Goal: Navigation & Orientation: Find specific page/section

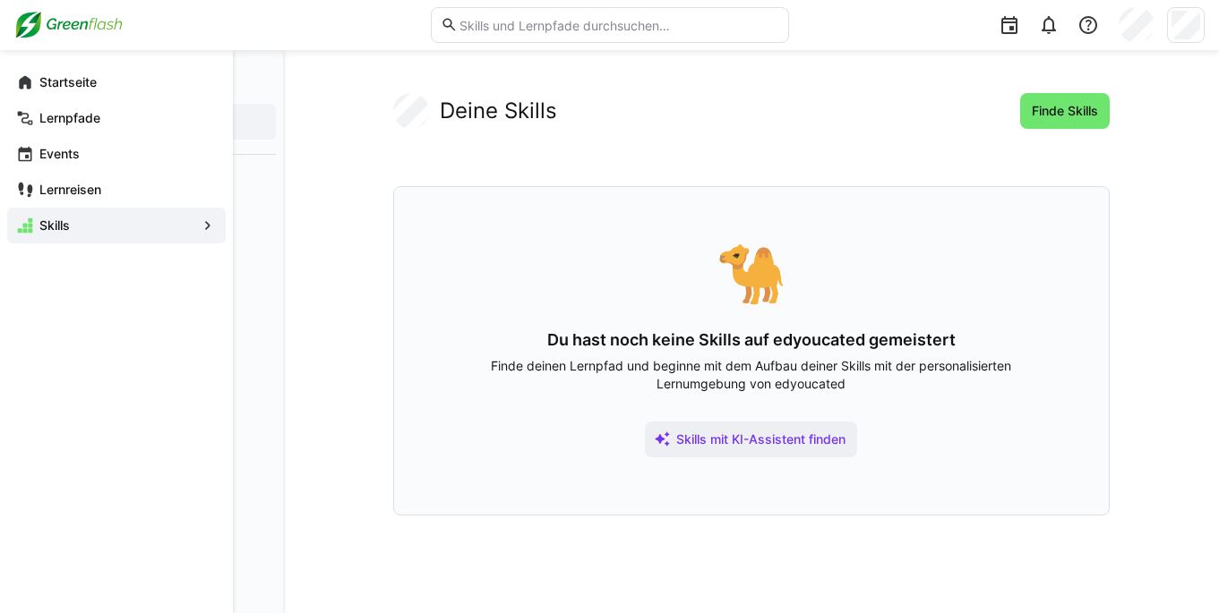
click at [0, 0] on app-navigation-label "Skills" at bounding box center [0, 0] width 0 height 0
click at [201, 223] on eds-icon at bounding box center [208, 226] width 18 height 18
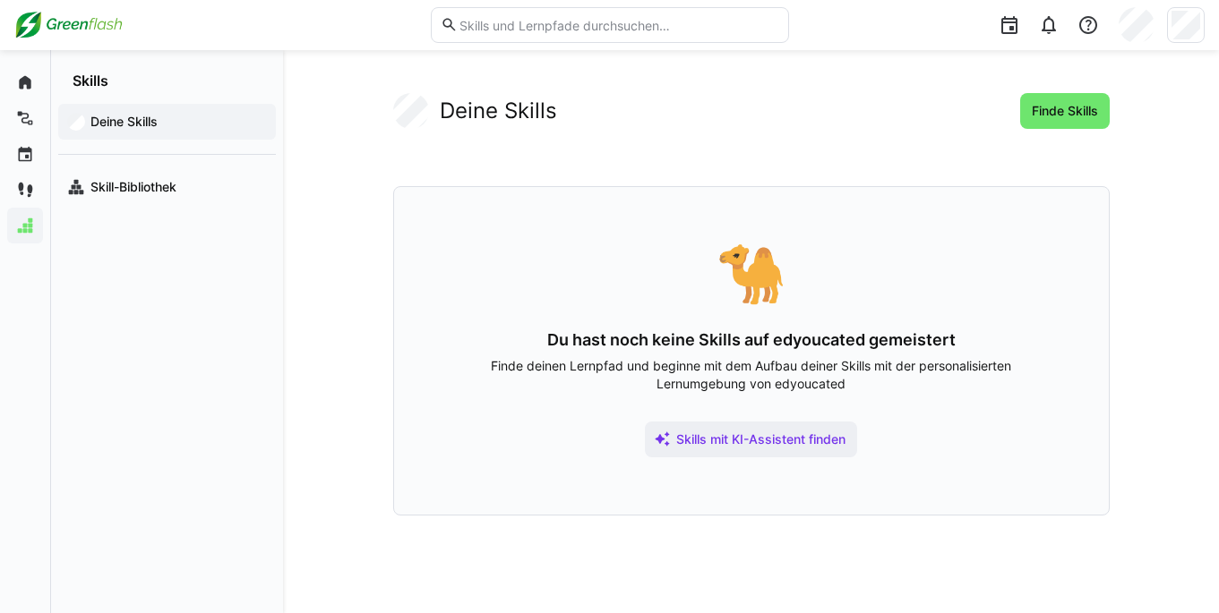
click at [40, 18] on img at bounding box center [68, 25] width 108 height 29
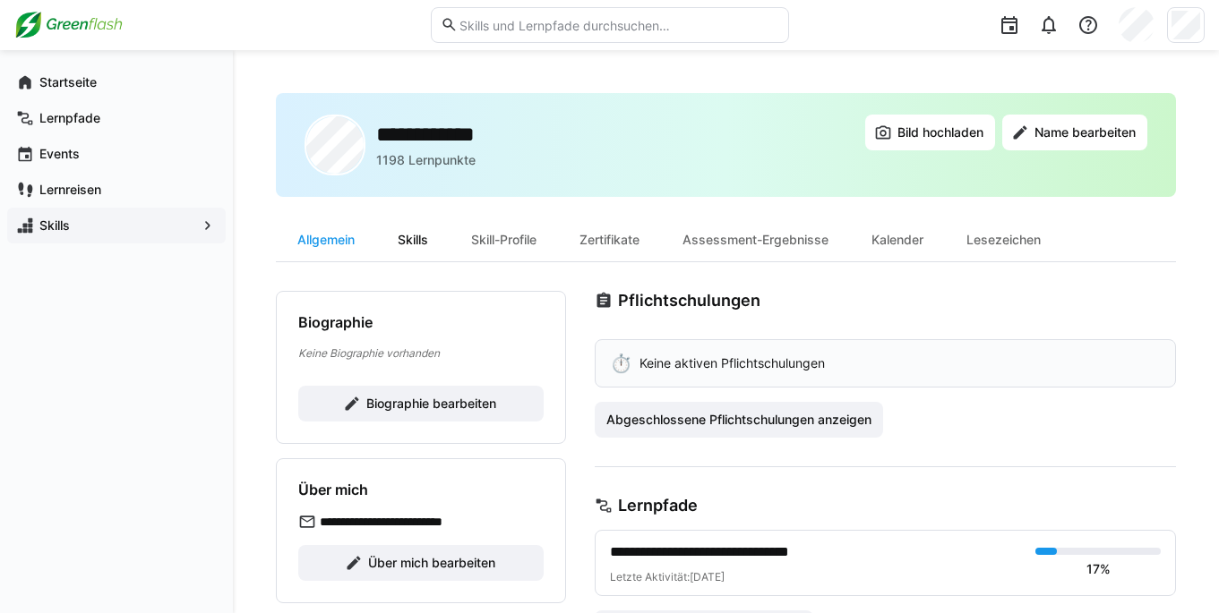
click at [390, 240] on div "Skills" at bounding box center [412, 239] width 73 height 43
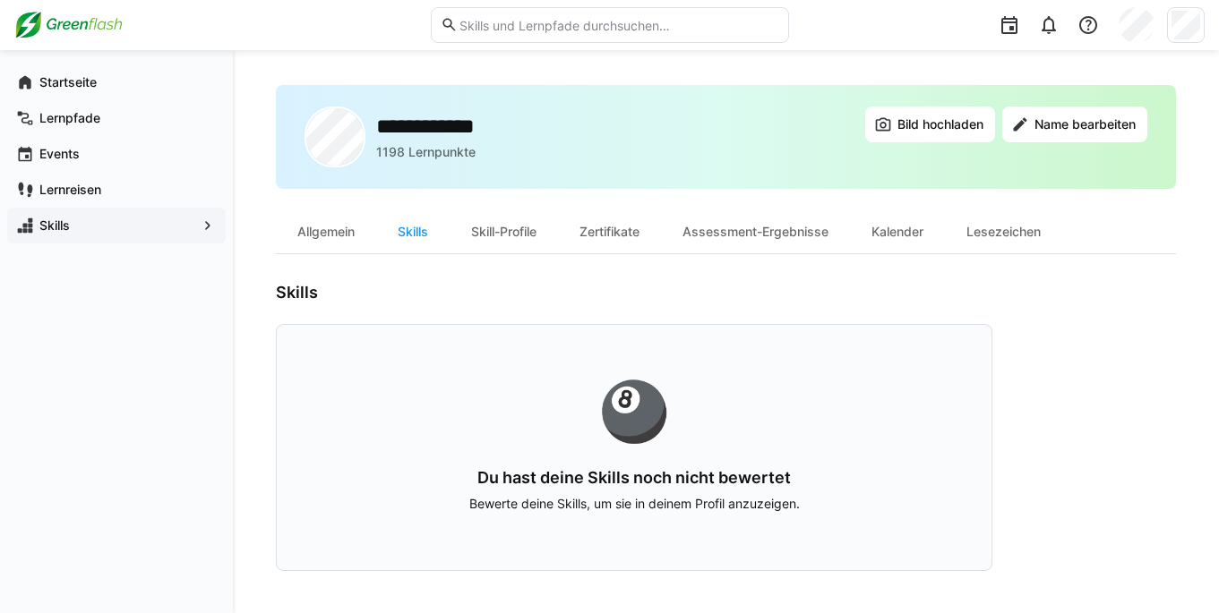
scroll to position [9, 0]
click at [486, 233] on div "Skill-Profile" at bounding box center [504, 231] width 108 height 43
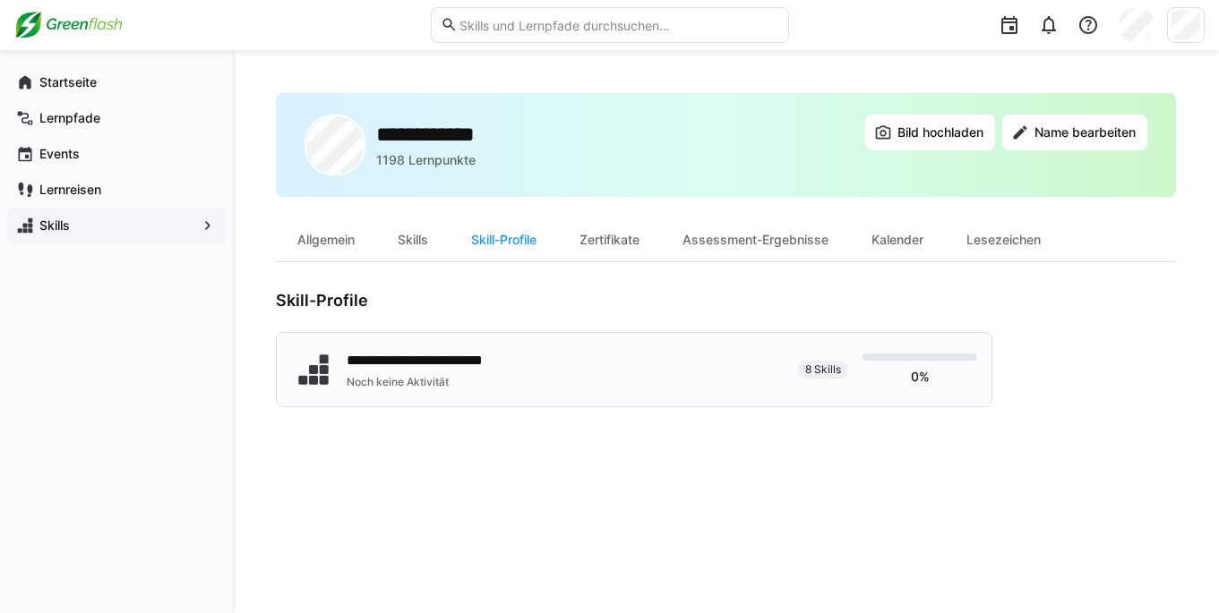
click at [440, 353] on div "**********" at bounding box center [423, 360] width 152 height 21
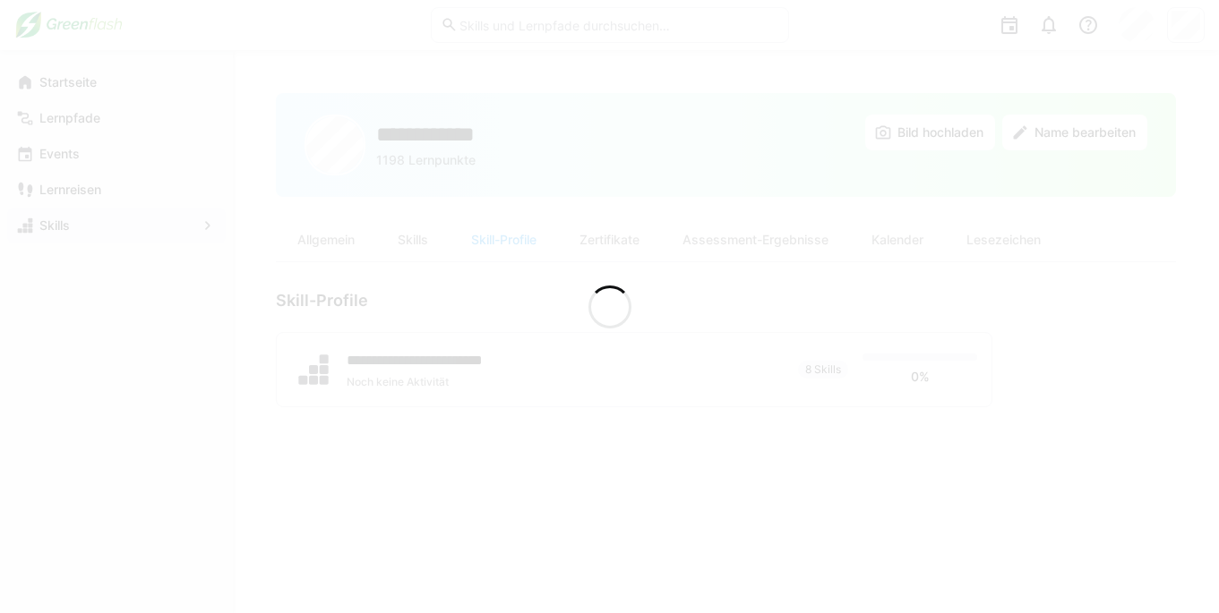
click at [370, 143] on div at bounding box center [609, 306] width 1219 height 613
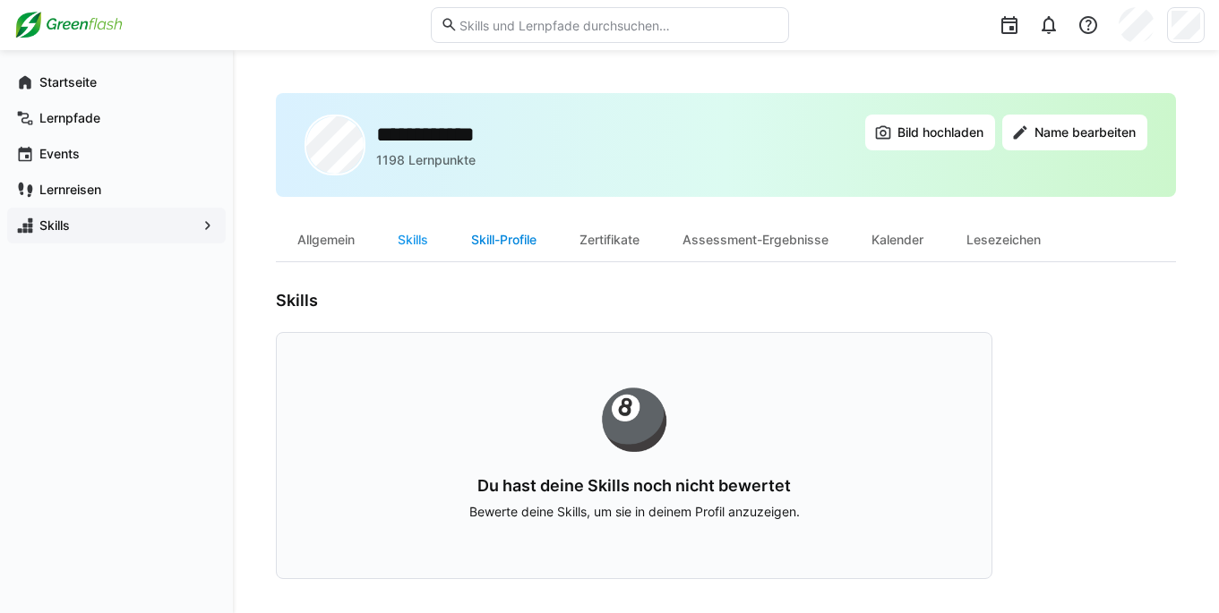
click at [513, 240] on div "Skill-Profile" at bounding box center [504, 239] width 108 height 43
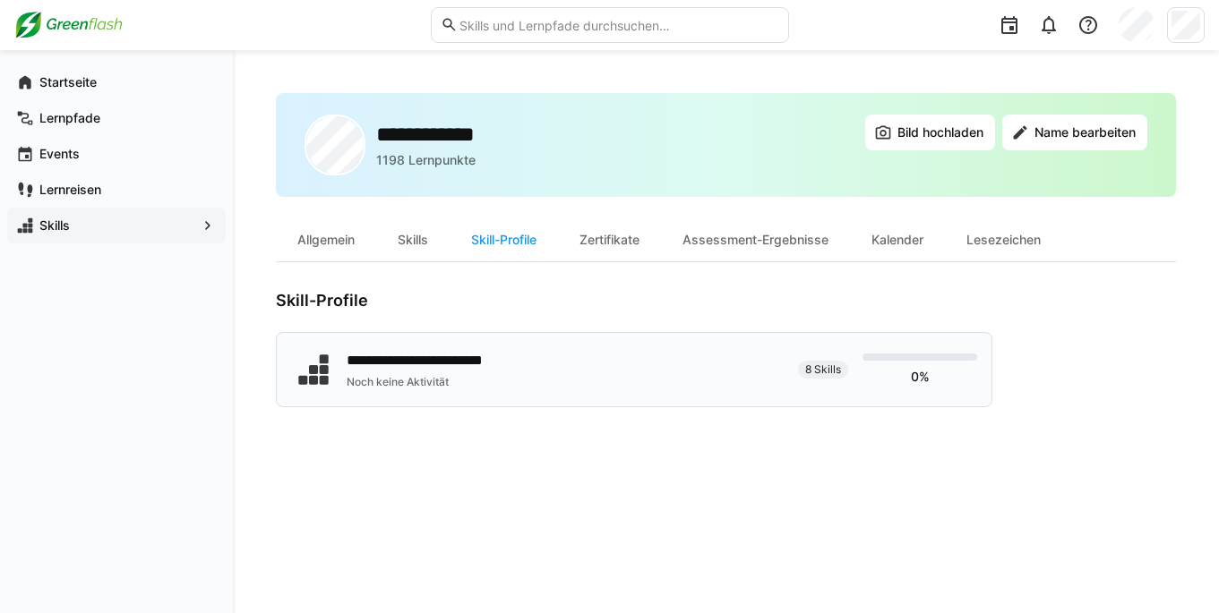
click at [371, 376] on div "Noch keine Aktivität" at bounding box center [423, 382] width 152 height 14
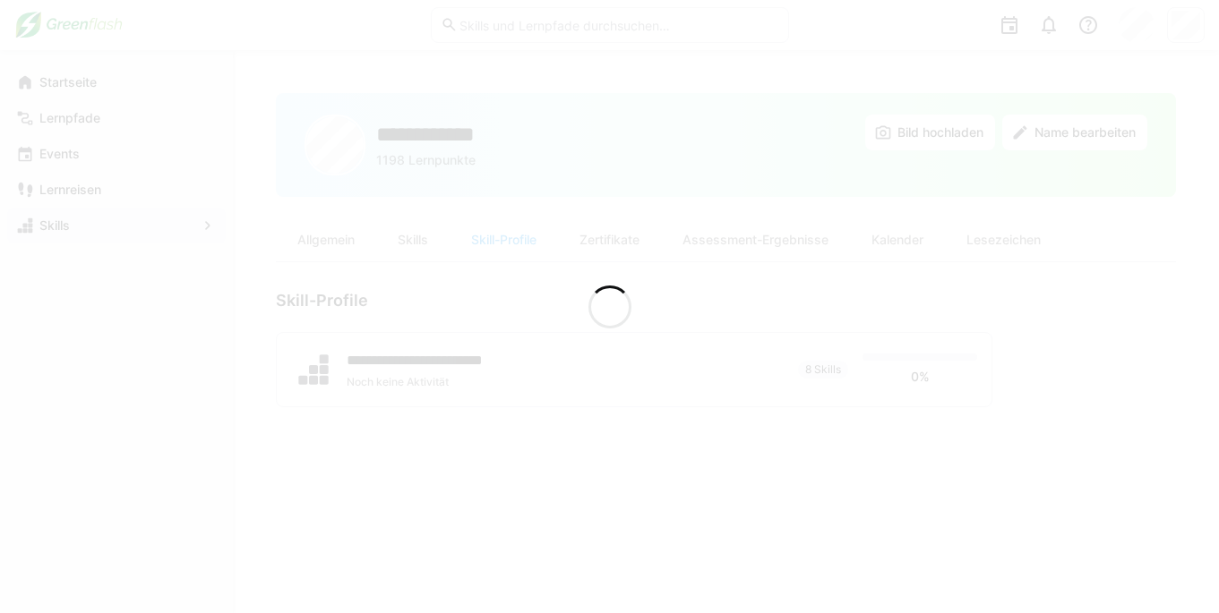
click at [962, 305] on div at bounding box center [609, 306] width 1219 height 613
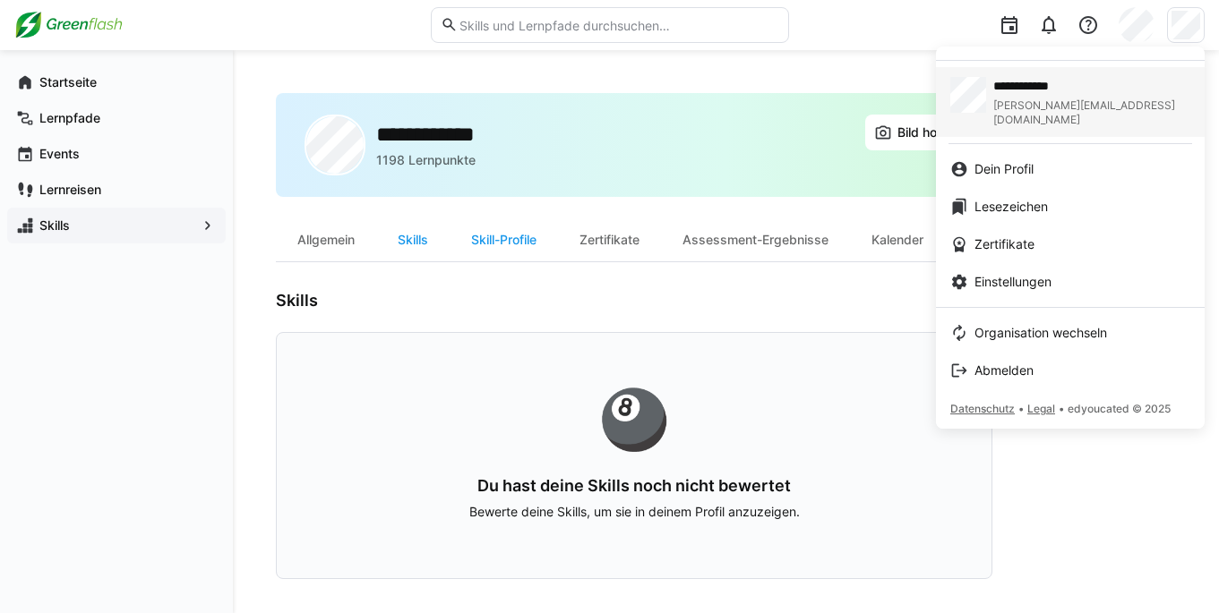
click at [1032, 98] on span "chris.zoller@greenflash.de" at bounding box center [1091, 112] width 197 height 29
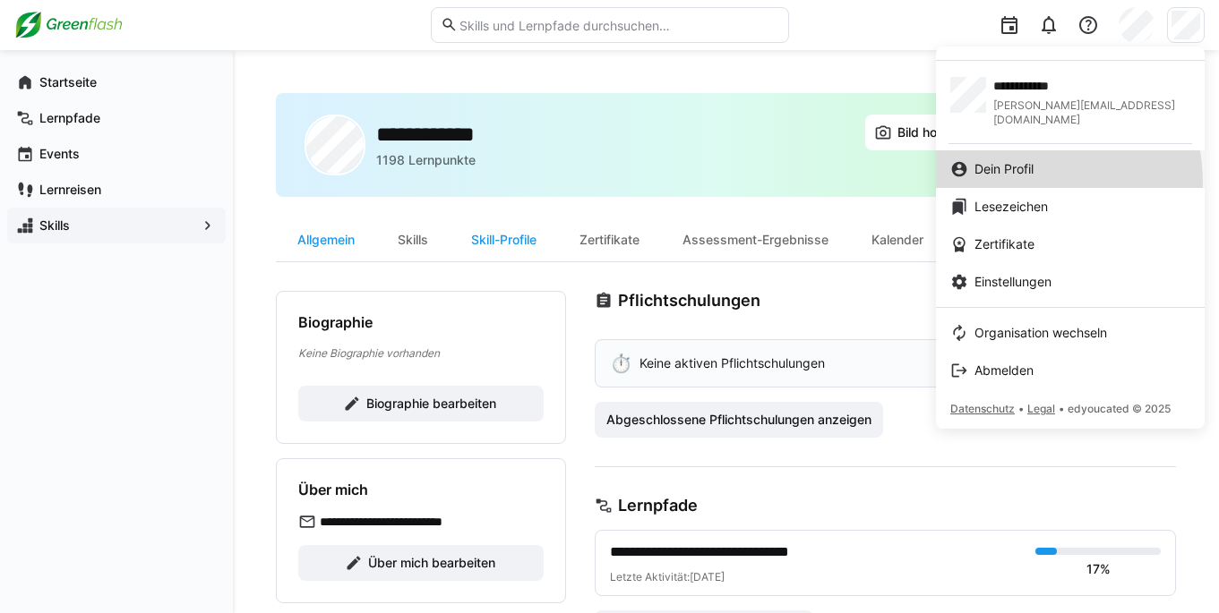
click at [1008, 169] on link "Dein Profil" at bounding box center [1070, 169] width 269 height 38
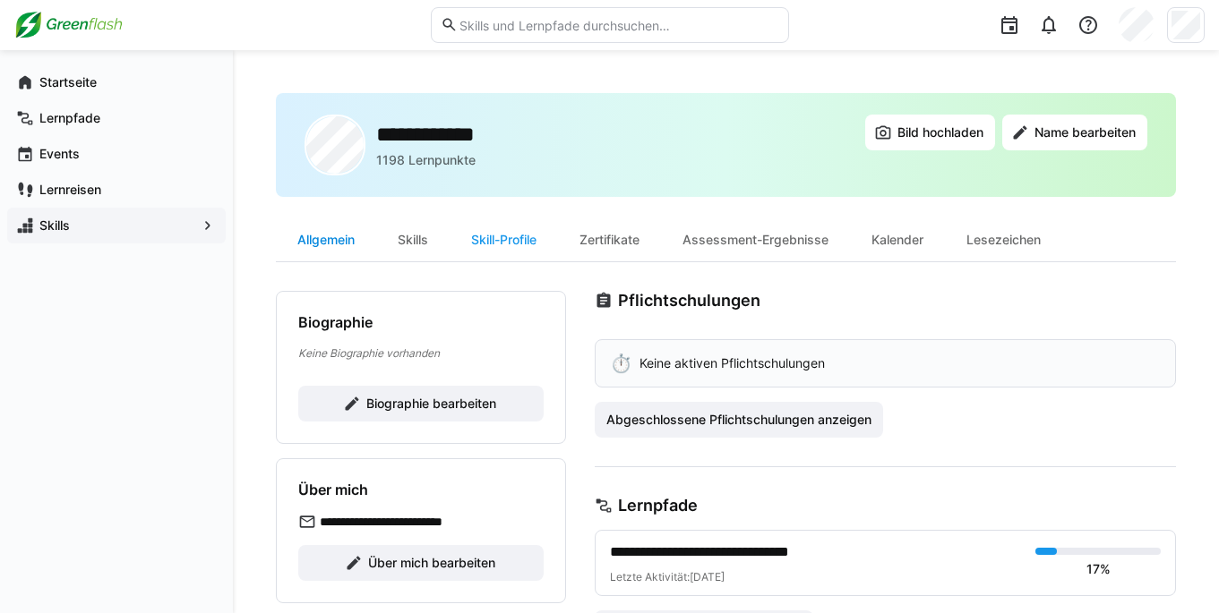
click at [328, 235] on div "Allgemein" at bounding box center [326, 239] width 100 height 43
click at [401, 147] on h2 "**********" at bounding box center [434, 134] width 116 height 27
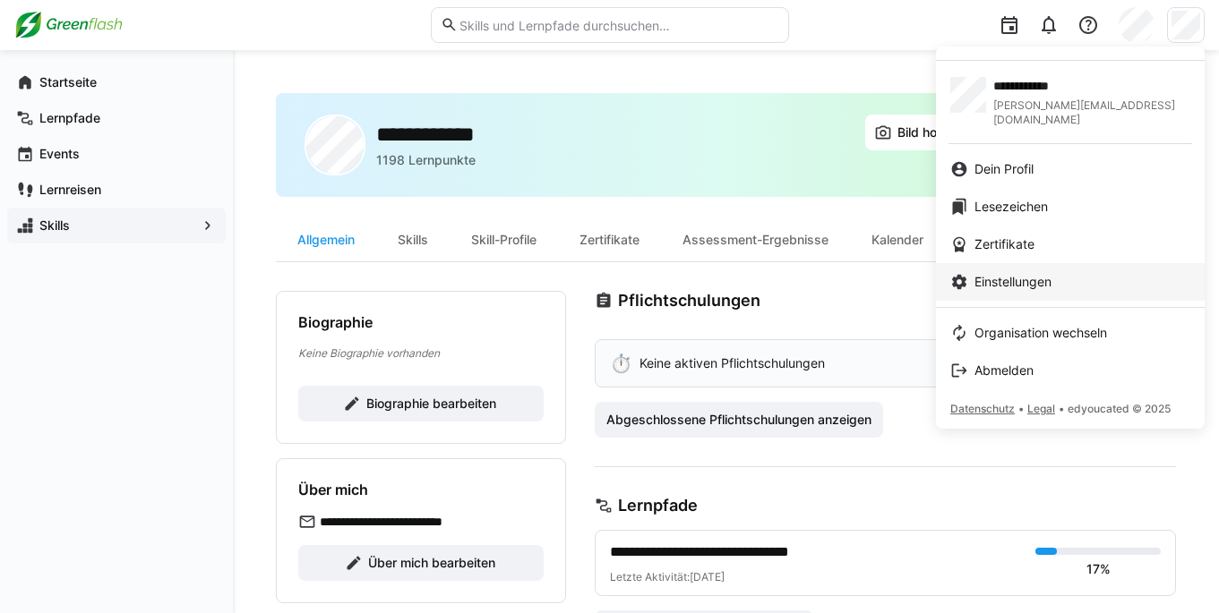
click at [1025, 278] on link "Einstellungen" at bounding box center [1070, 282] width 269 height 38
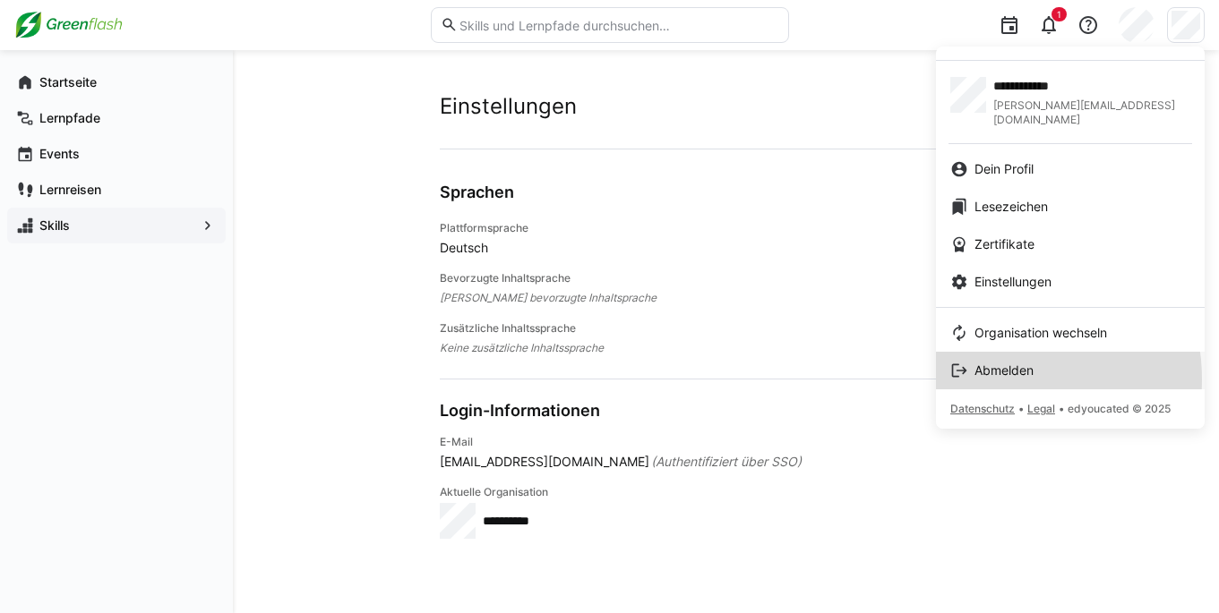
click at [991, 365] on link "Abmelden" at bounding box center [1070, 371] width 269 height 38
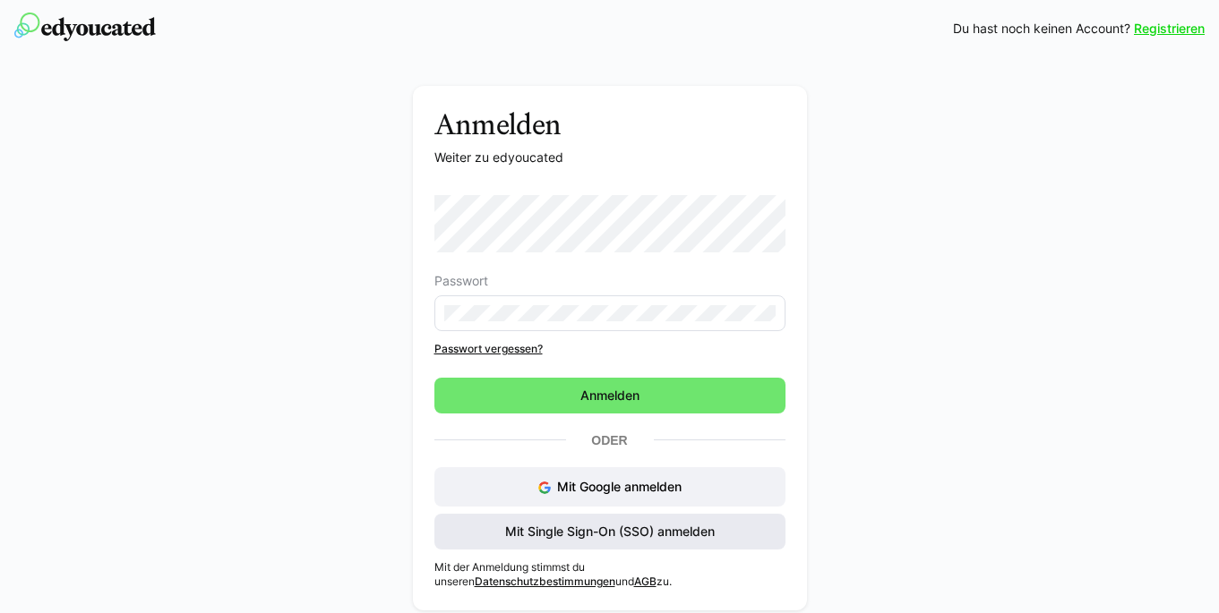
click at [551, 534] on span "Mit Single Sign-On (SSO) anmelden" at bounding box center [609, 532] width 215 height 18
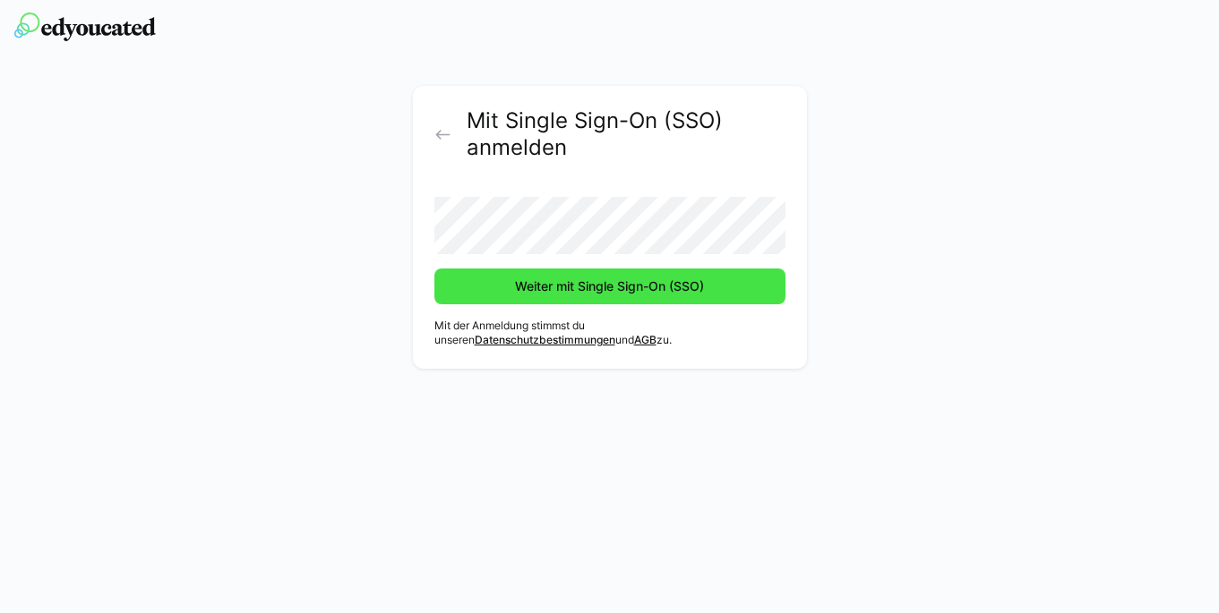
click at [575, 278] on span "Weiter mit Single Sign-On (SSO)" at bounding box center [609, 287] width 194 height 18
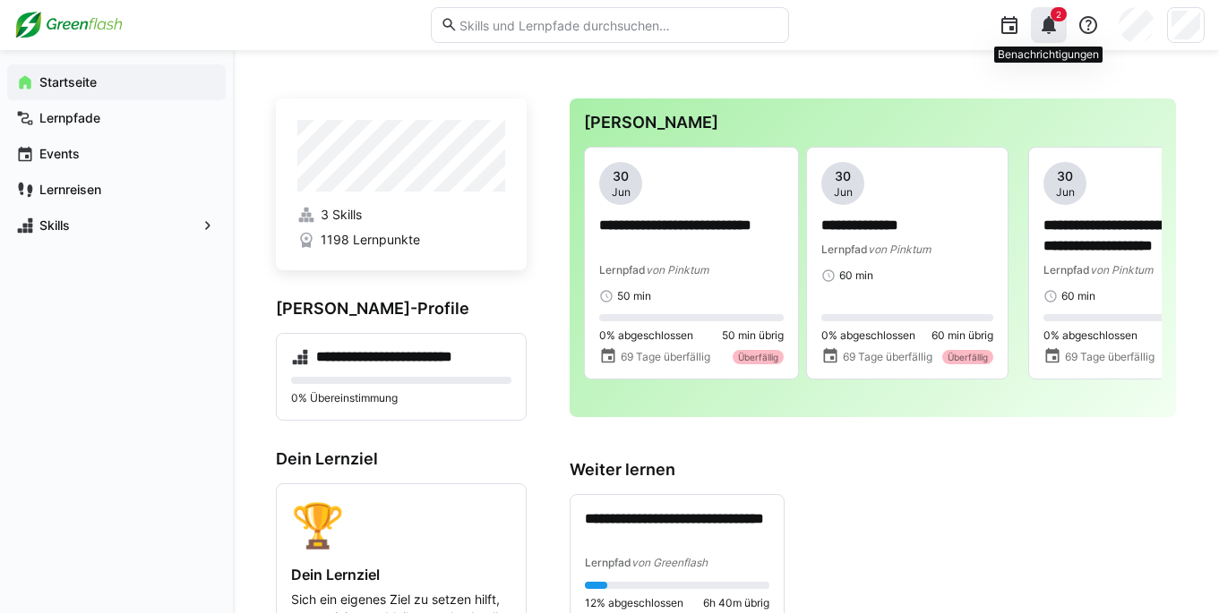
click at [1058, 20] on span "2" at bounding box center [1058, 14] width 16 height 14
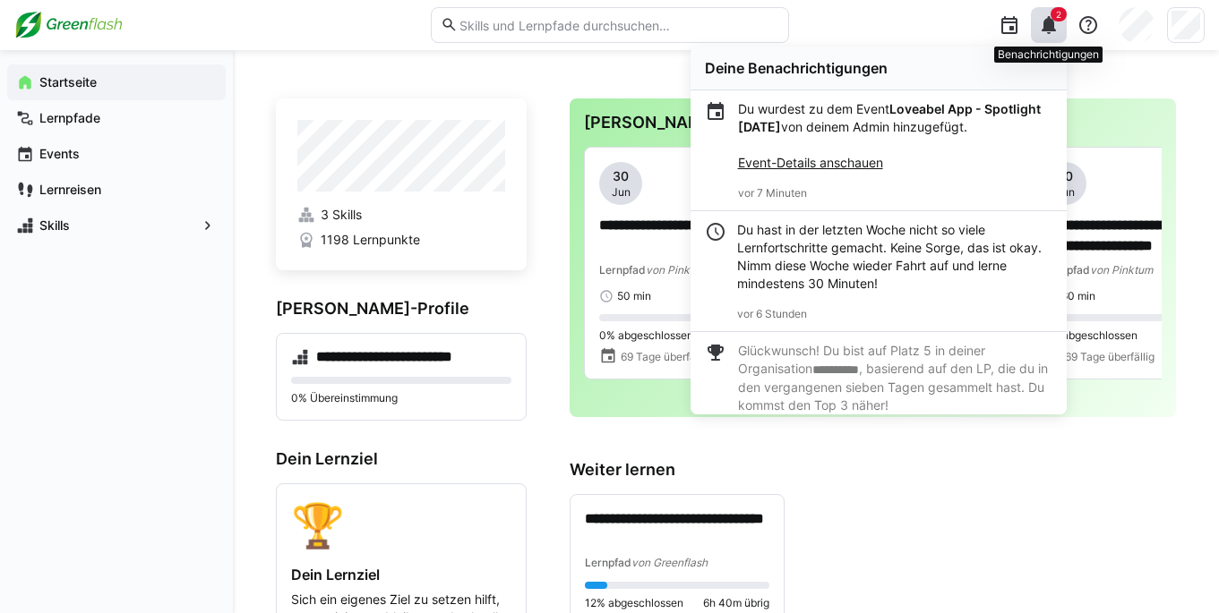
click at [1058, 20] on span "2" at bounding box center [1058, 14] width 16 height 14
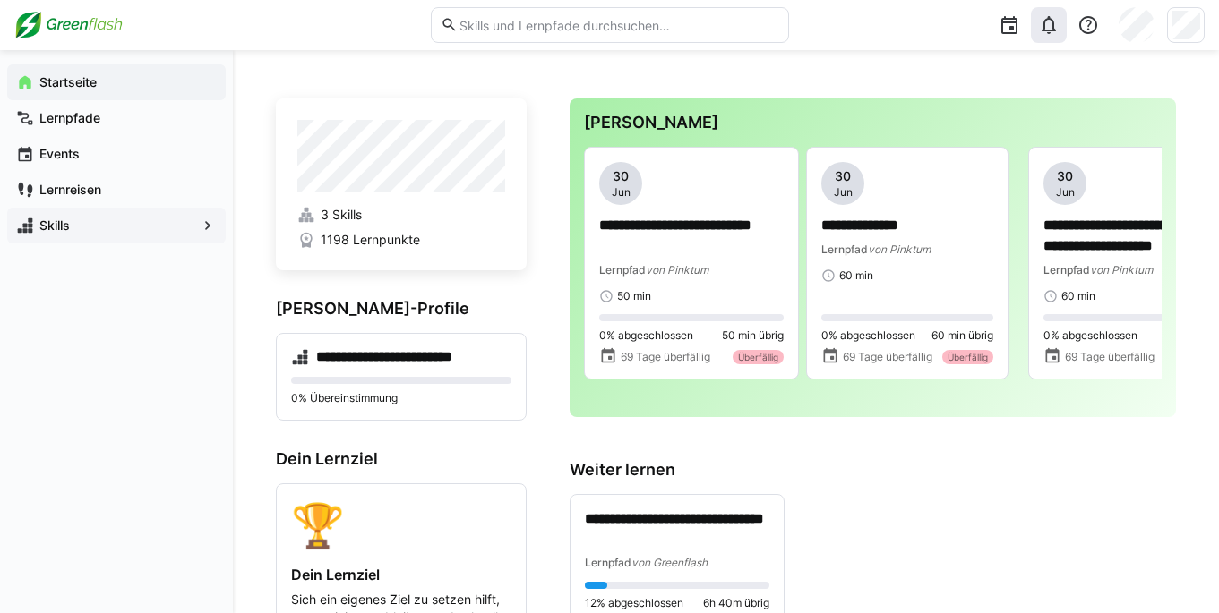
click at [0, 0] on app-navigation-label "Skills" at bounding box center [0, 0] width 0 height 0
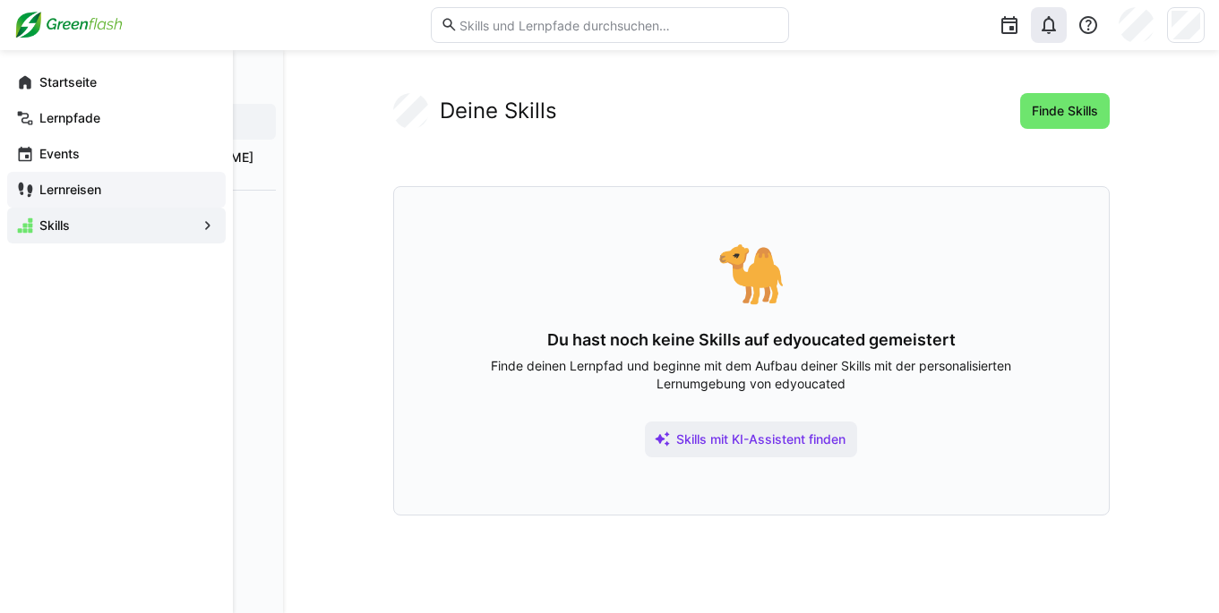
click at [0, 0] on app-navigation-label "Lernreisen" at bounding box center [0, 0] width 0 height 0
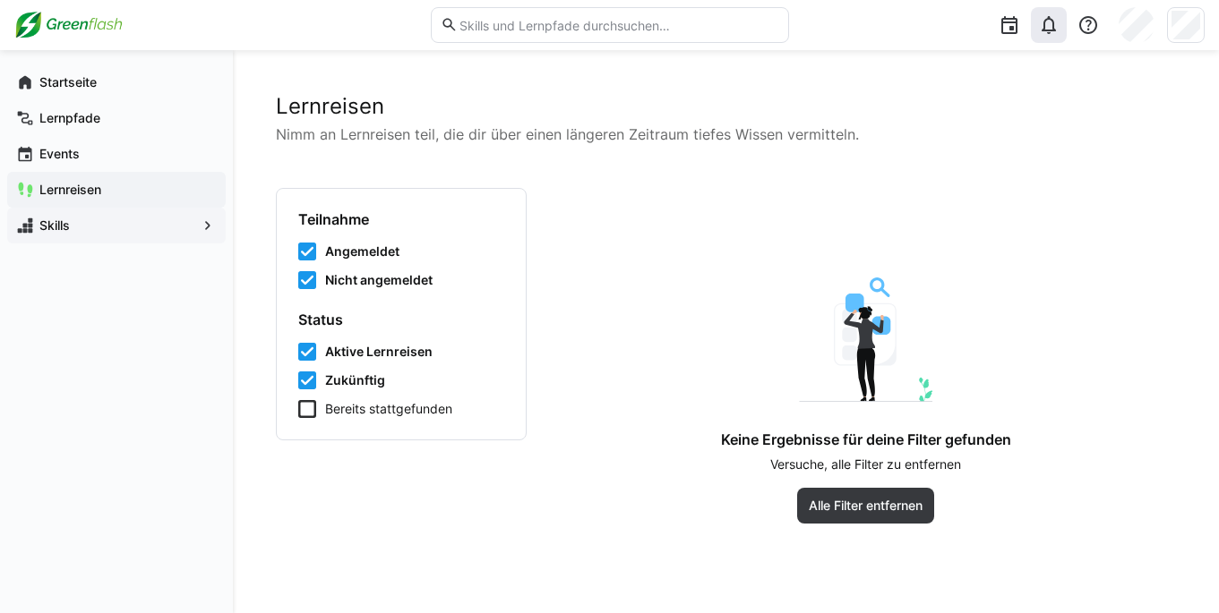
click at [0, 0] on app-navigation-label "Skills" at bounding box center [0, 0] width 0 height 0
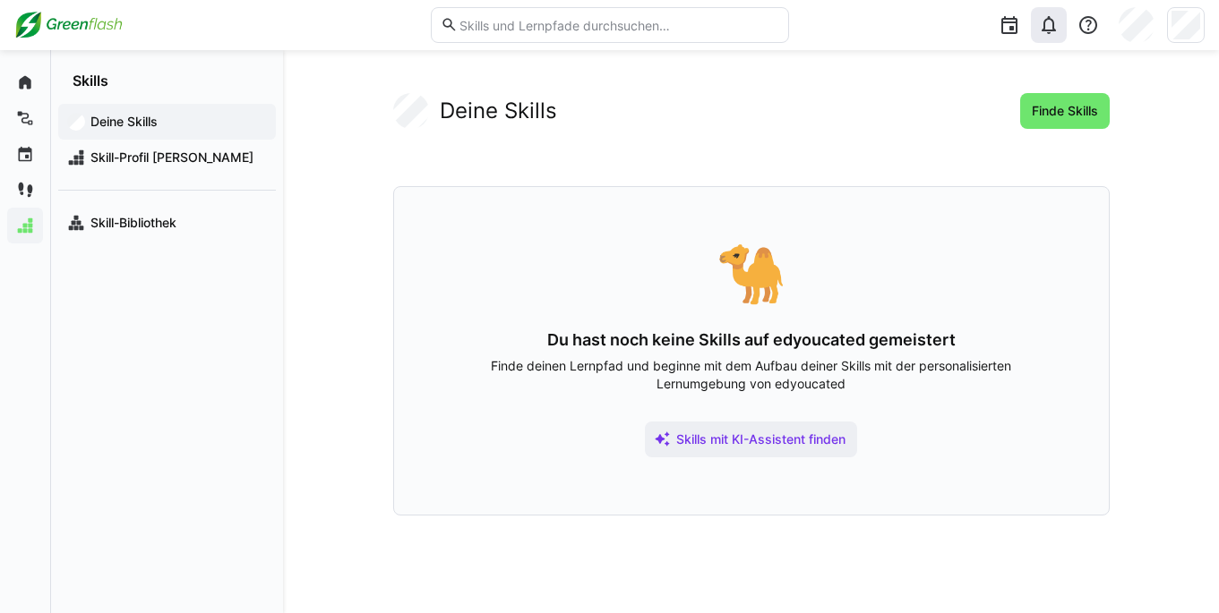
click at [102, 23] on img at bounding box center [68, 25] width 108 height 29
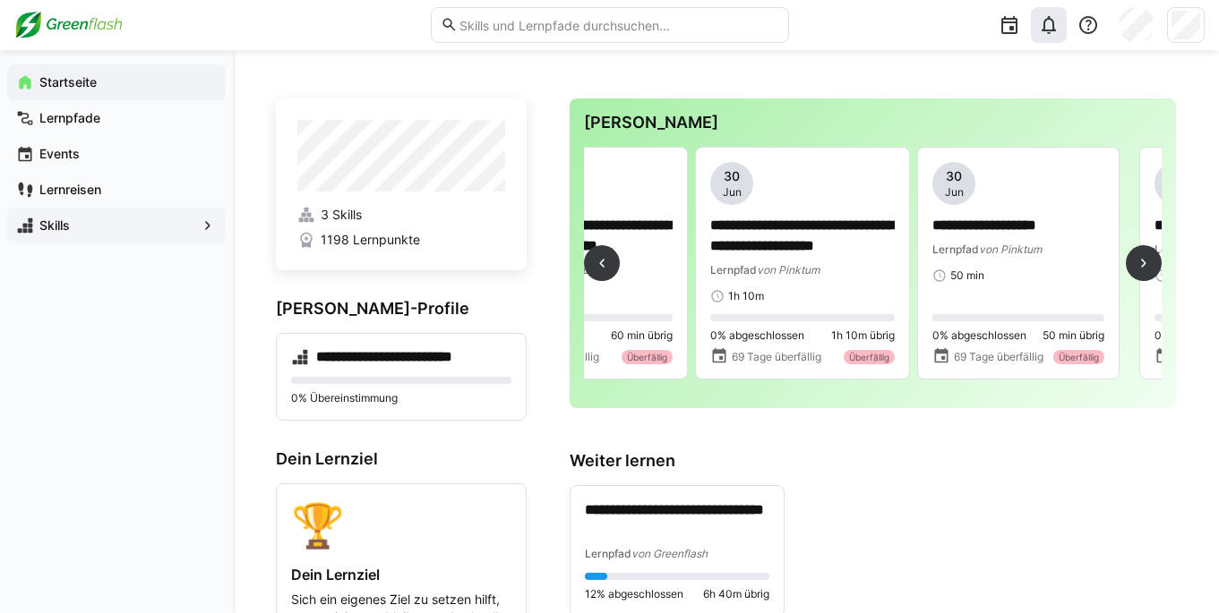
scroll to position [0, 560]
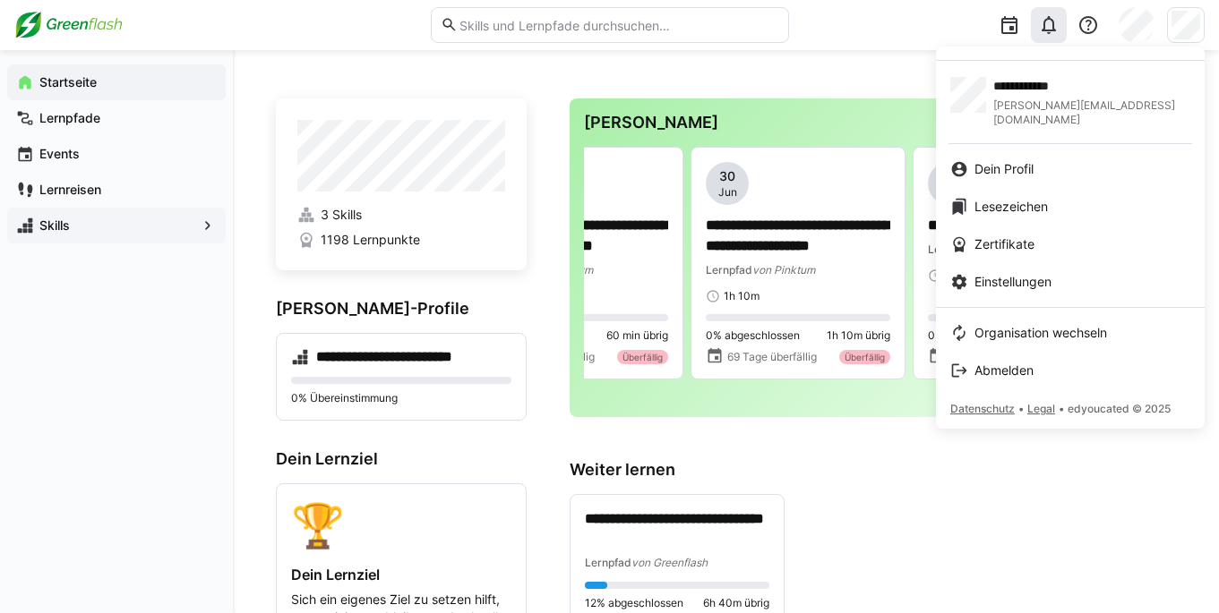
click at [403, 177] on div at bounding box center [609, 306] width 1219 height 613
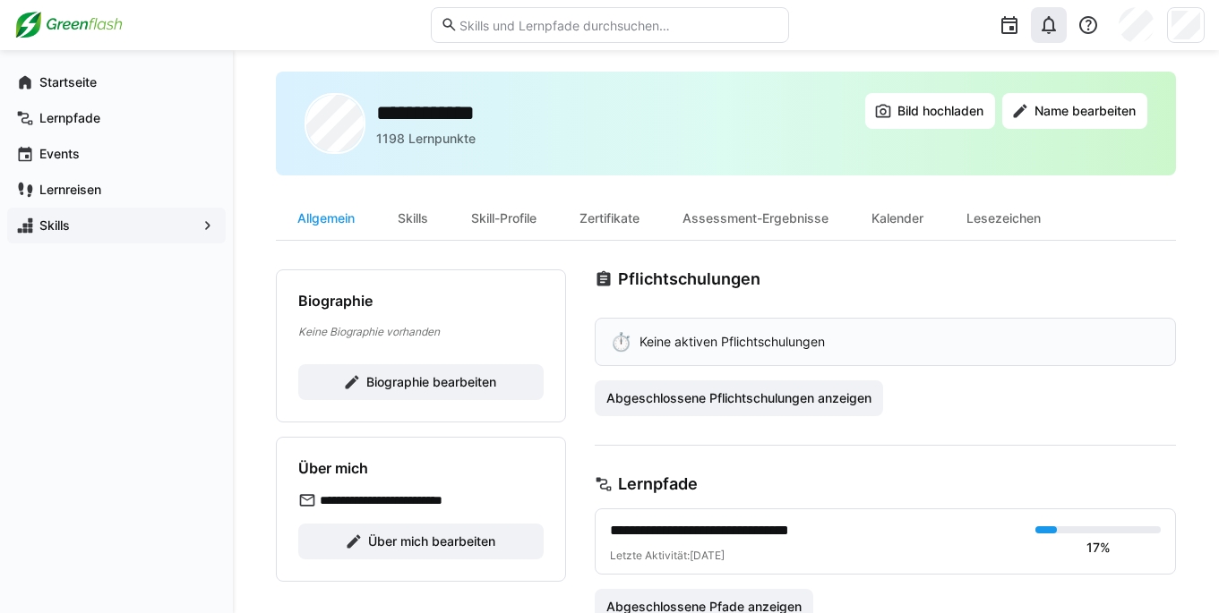
scroll to position [21, 0]
